Goal: Information Seeking & Learning: Understand process/instructions

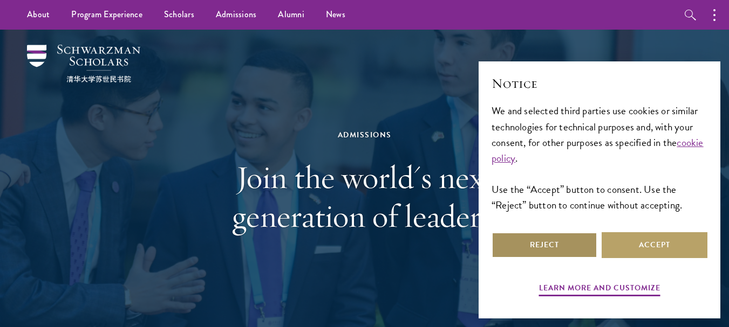
click at [561, 242] on button "Reject" at bounding box center [544, 246] width 106 height 26
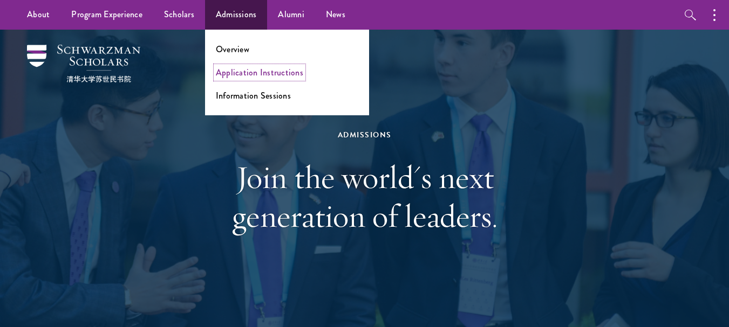
click at [233, 74] on link "Application Instructions" at bounding box center [259, 72] width 87 height 12
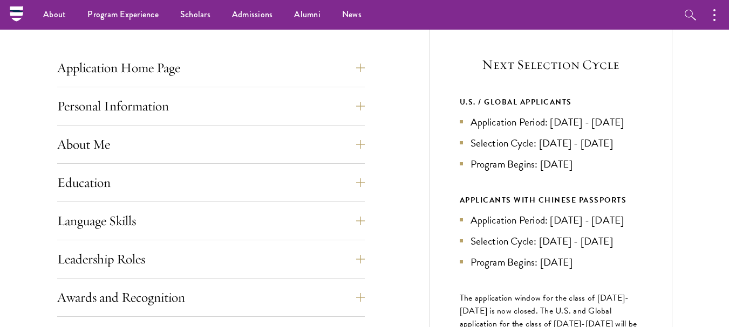
scroll to position [406, 0]
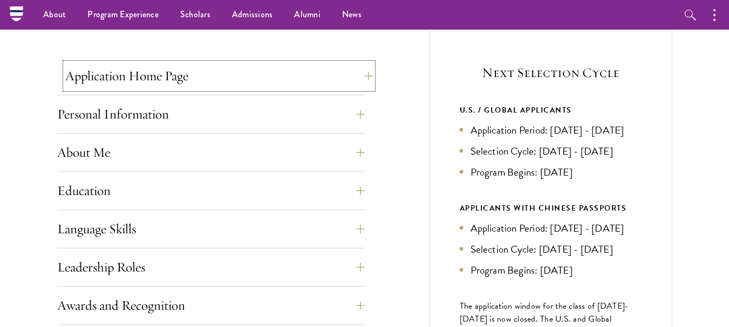
click at [227, 84] on button "Application Home Page" at bounding box center [219, 76] width 308 height 26
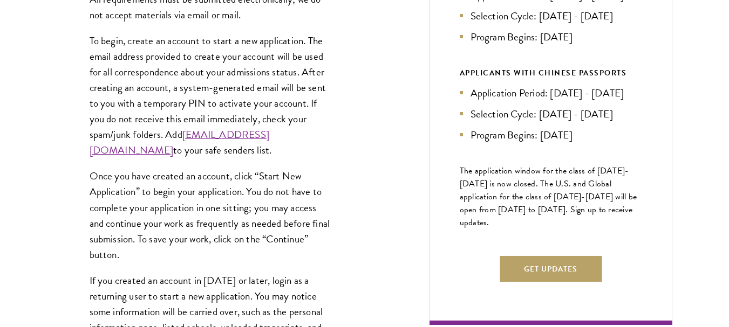
scroll to position [579, 0]
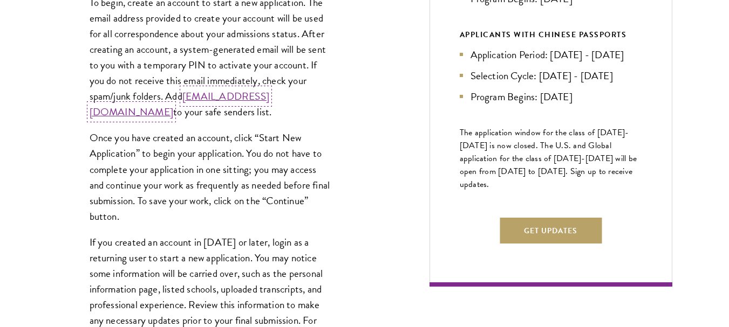
click at [188, 113] on link "[EMAIL_ADDRESS][DOMAIN_NAME]" at bounding box center [180, 103] width 180 height 31
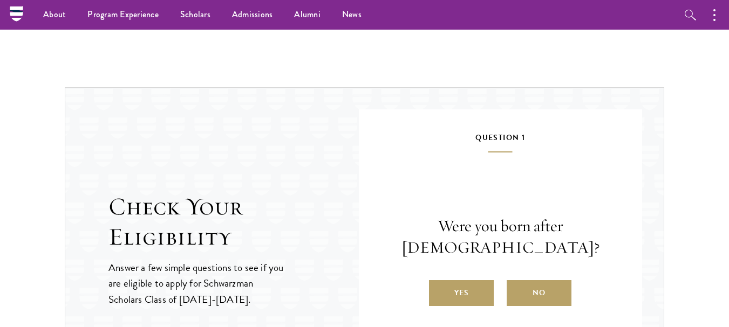
scroll to position [1534, 0]
